Goal: Navigation & Orientation: Go to known website

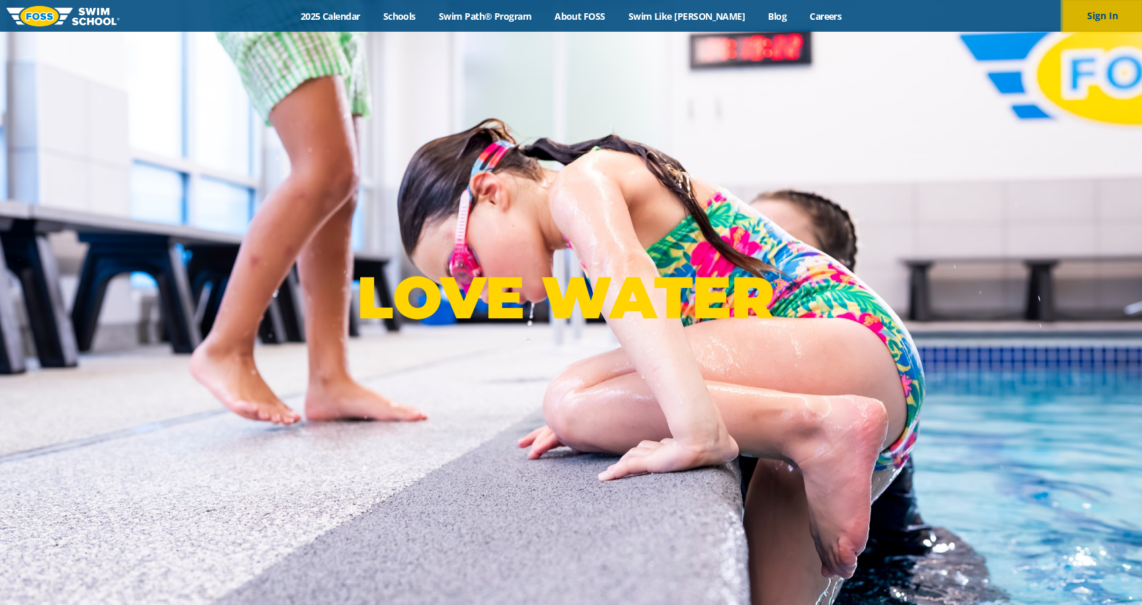
click at [1097, 18] on button "Sign In" at bounding box center [1101, 16] width 79 height 32
